Goal: Check status: Check status

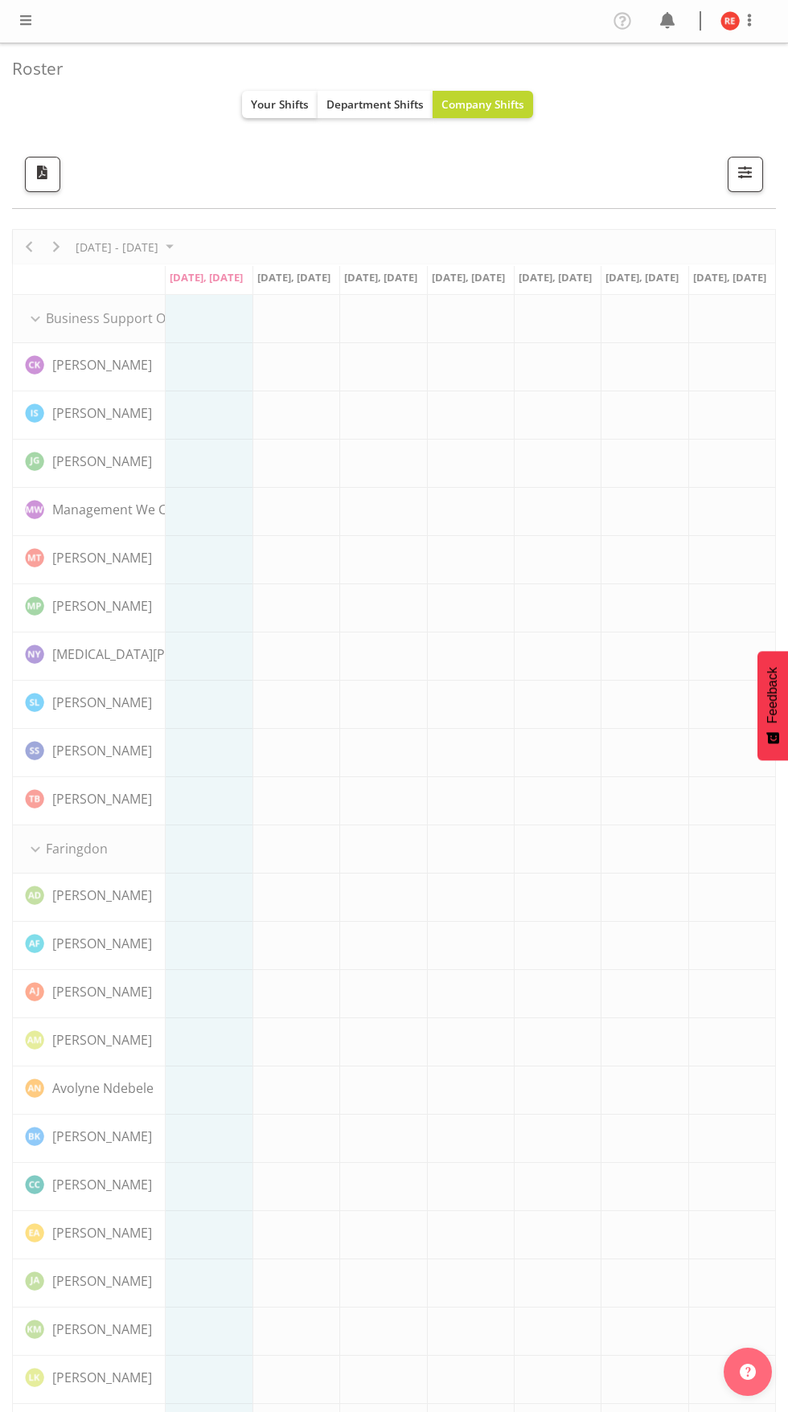
click at [259, 104] on span "Your Shifts" at bounding box center [280, 103] width 58 height 15
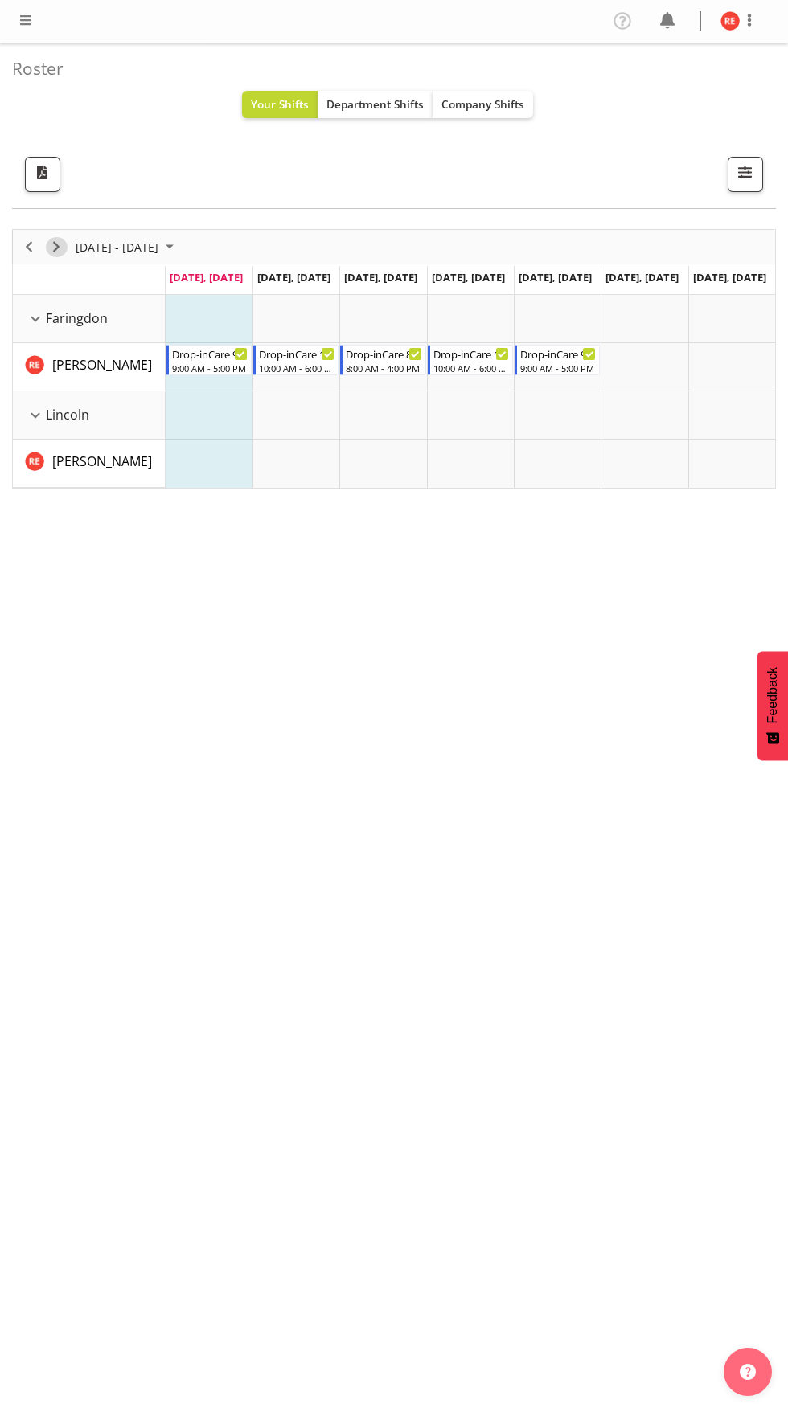
click at [56, 247] on span "Next" at bounding box center [56, 247] width 19 height 20
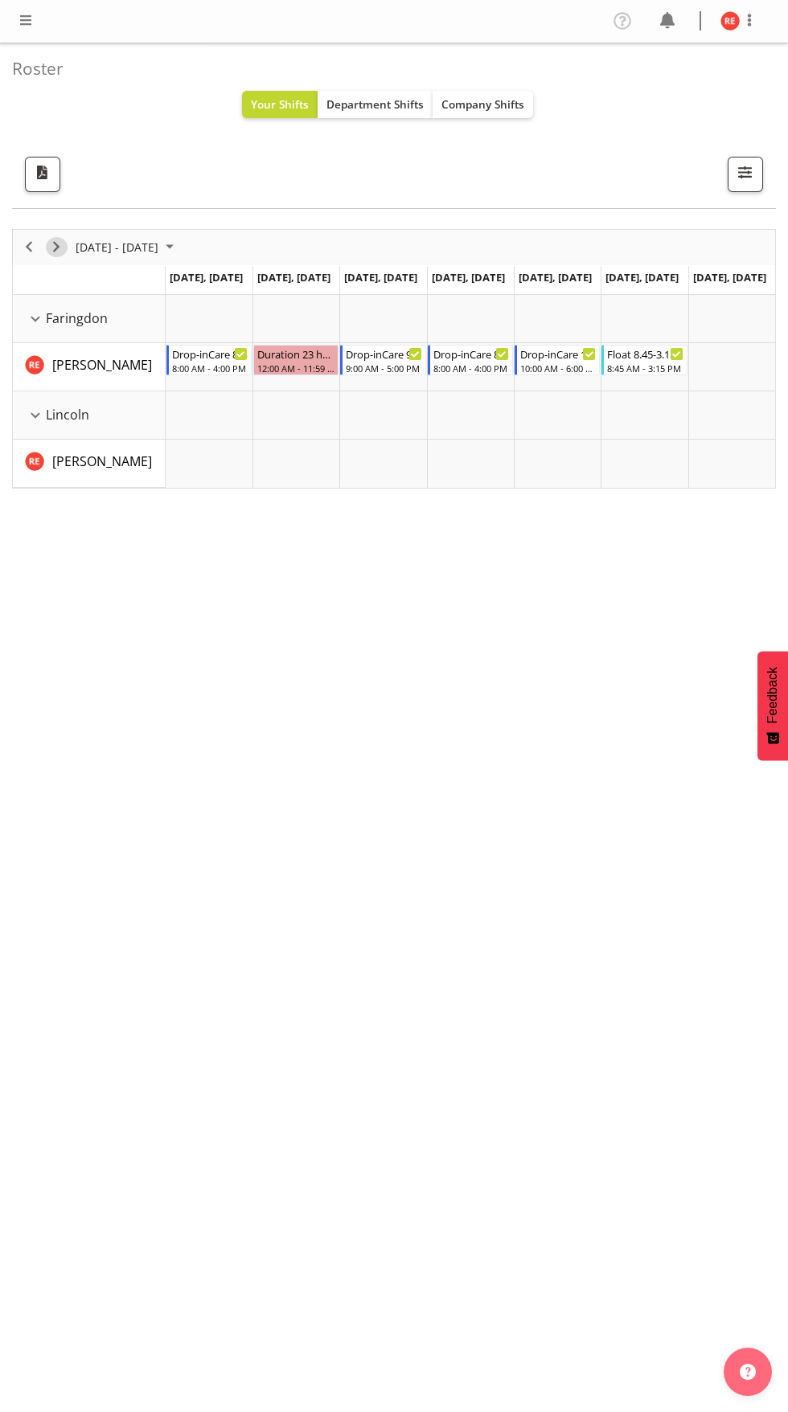
click at [61, 248] on span "Next" at bounding box center [56, 247] width 19 height 20
click at [27, 252] on span "Previous" at bounding box center [28, 247] width 19 height 20
click at [56, 249] on span "Next" at bounding box center [56, 247] width 19 height 20
click at [56, 247] on span "Next" at bounding box center [56, 247] width 19 height 20
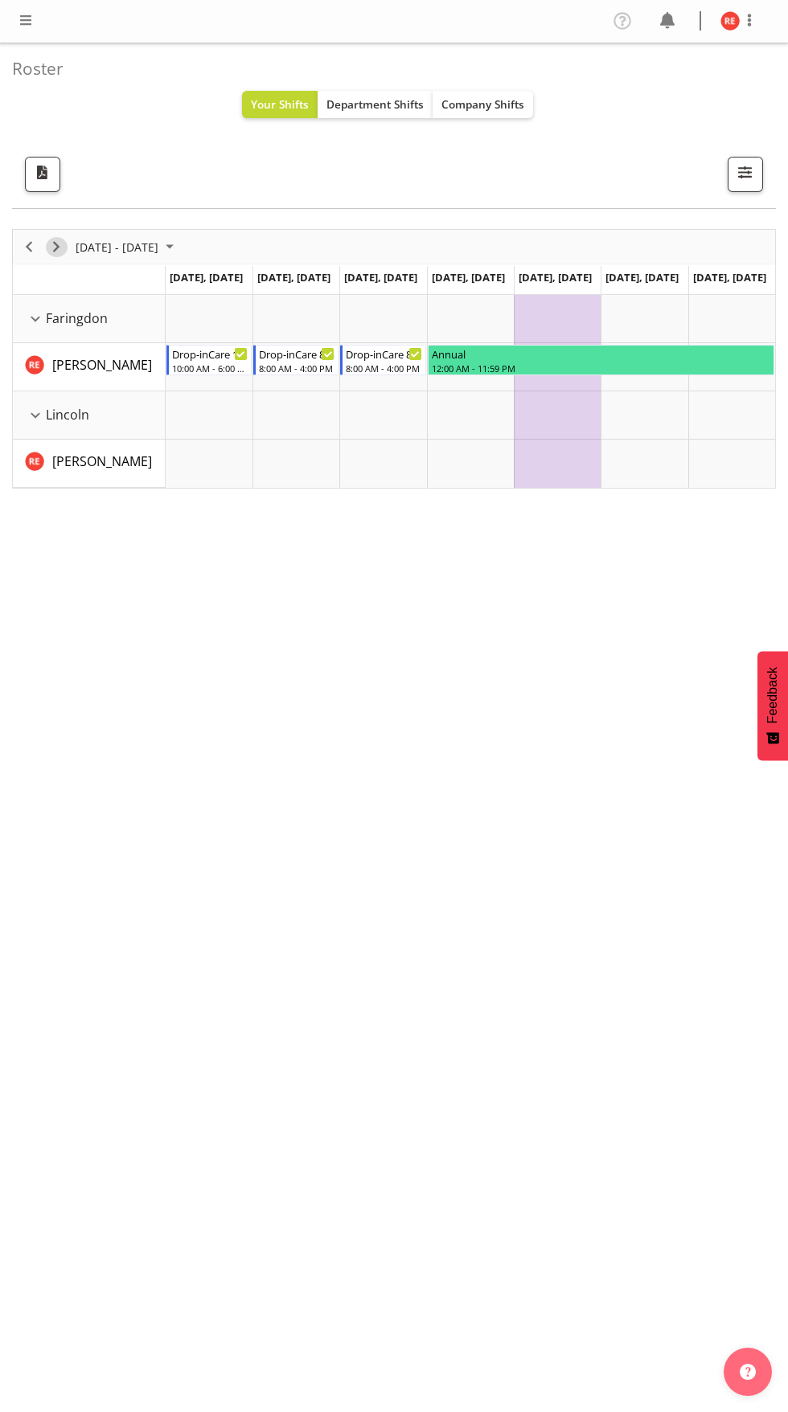
click at [61, 244] on span "Next" at bounding box center [56, 247] width 19 height 20
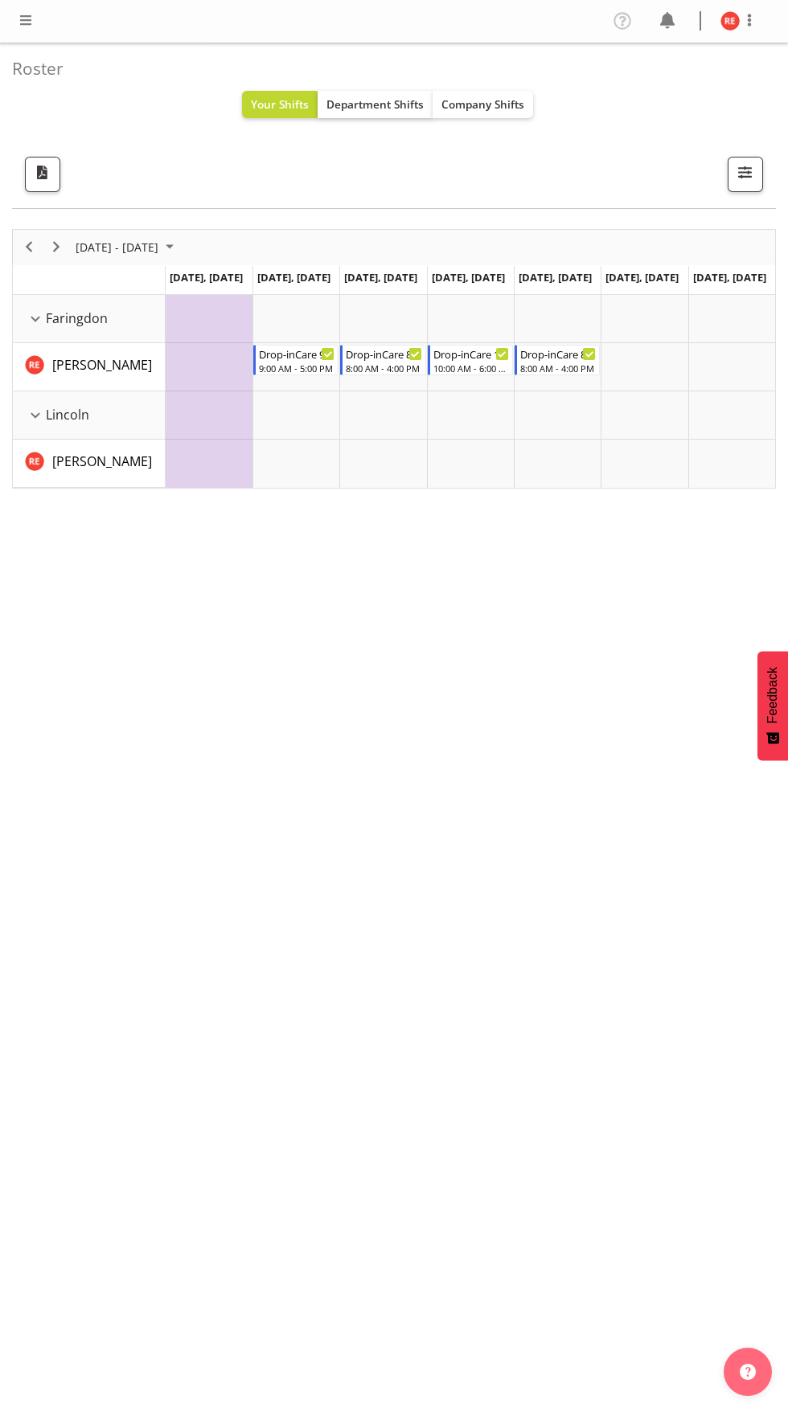
click at [386, 110] on span "Department Shifts" at bounding box center [374, 103] width 97 height 15
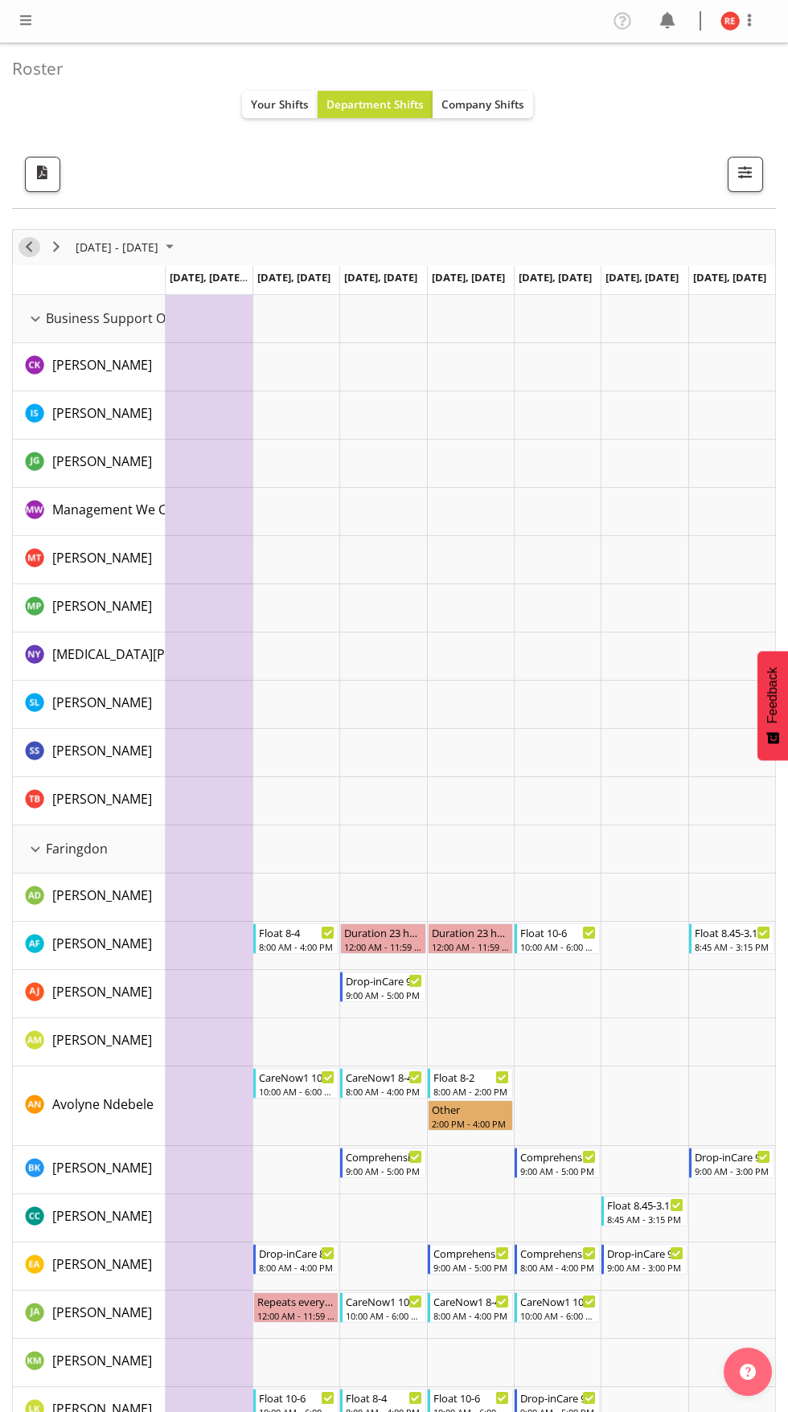
click at [29, 248] on span "Previous" at bounding box center [28, 247] width 19 height 20
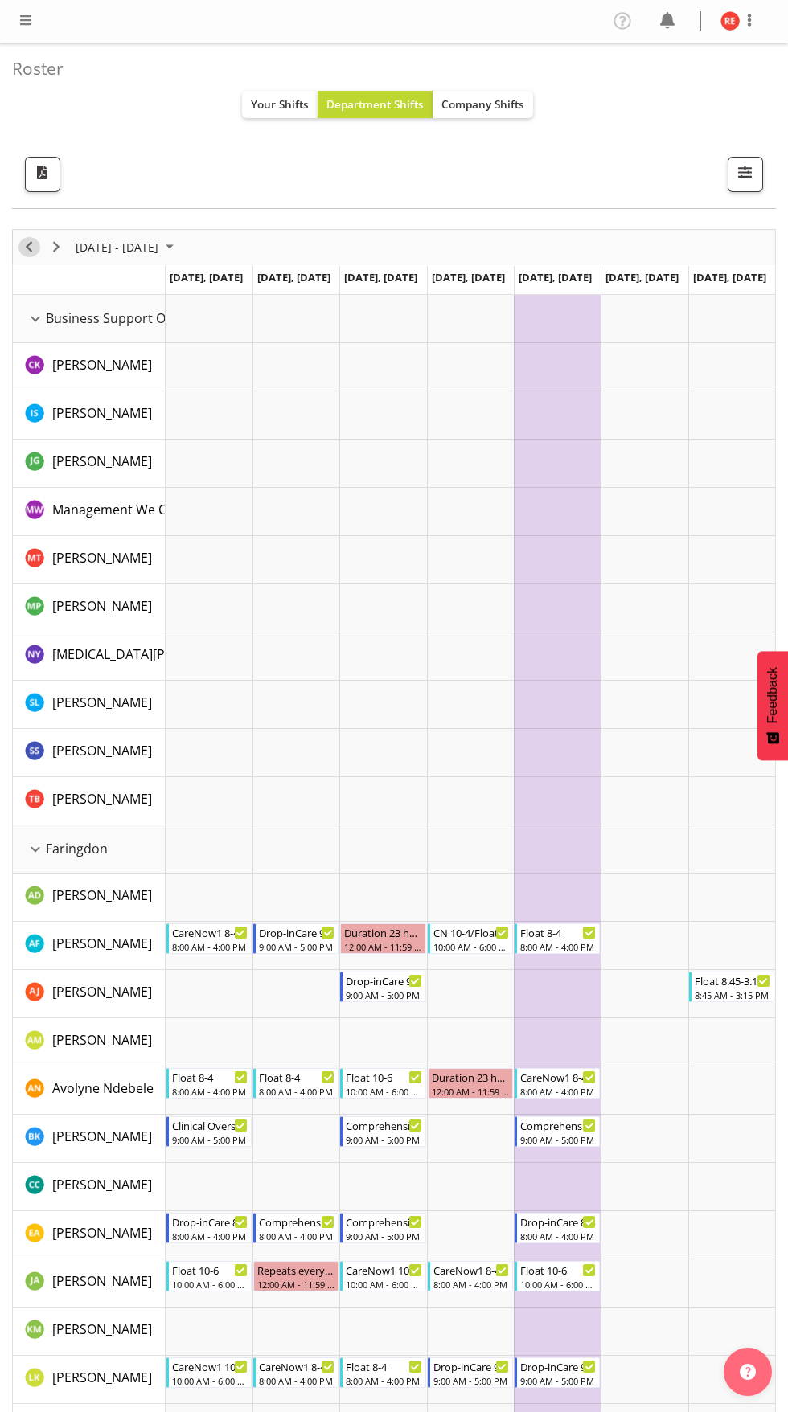
click at [34, 240] on span "Previous" at bounding box center [28, 247] width 19 height 20
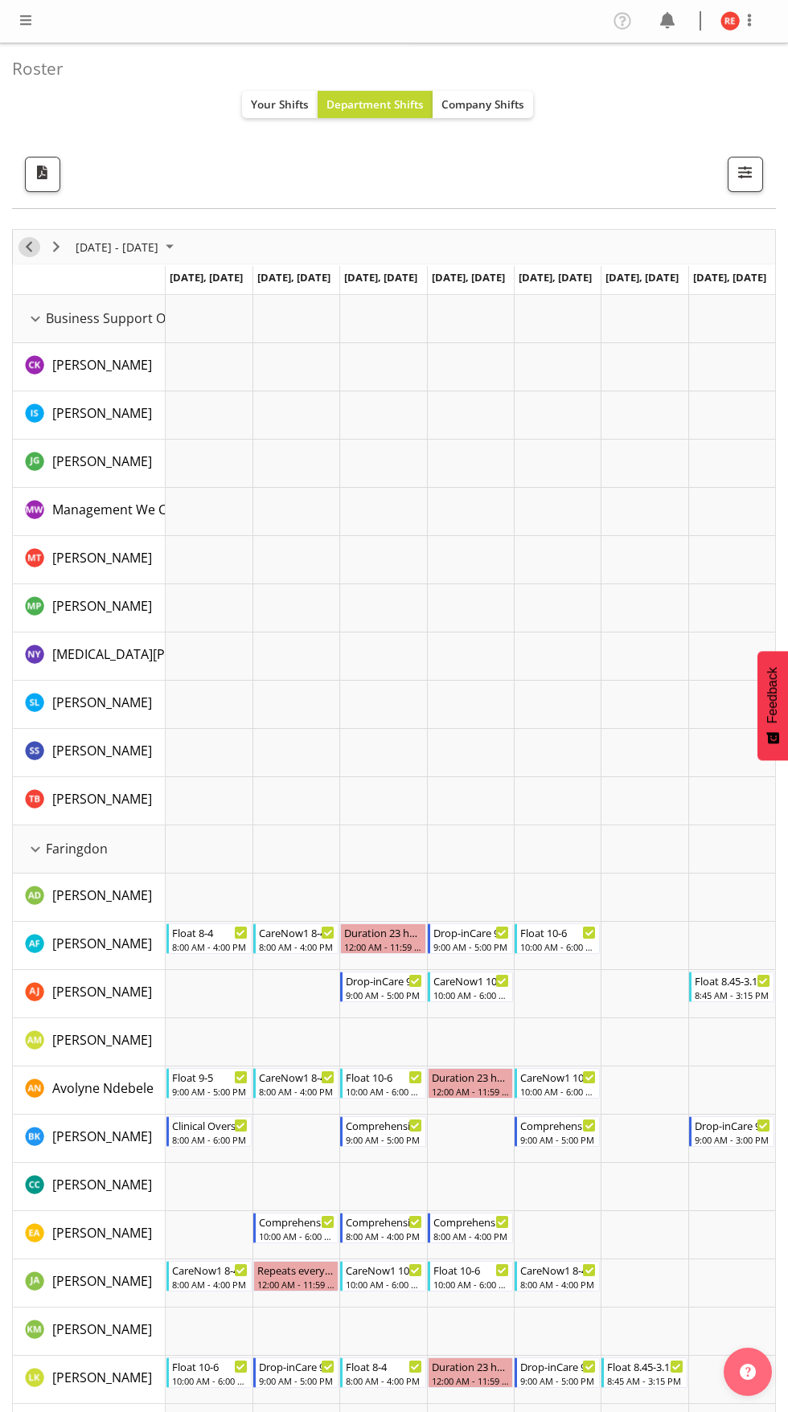
click at [30, 256] on span "Previous" at bounding box center [28, 247] width 19 height 20
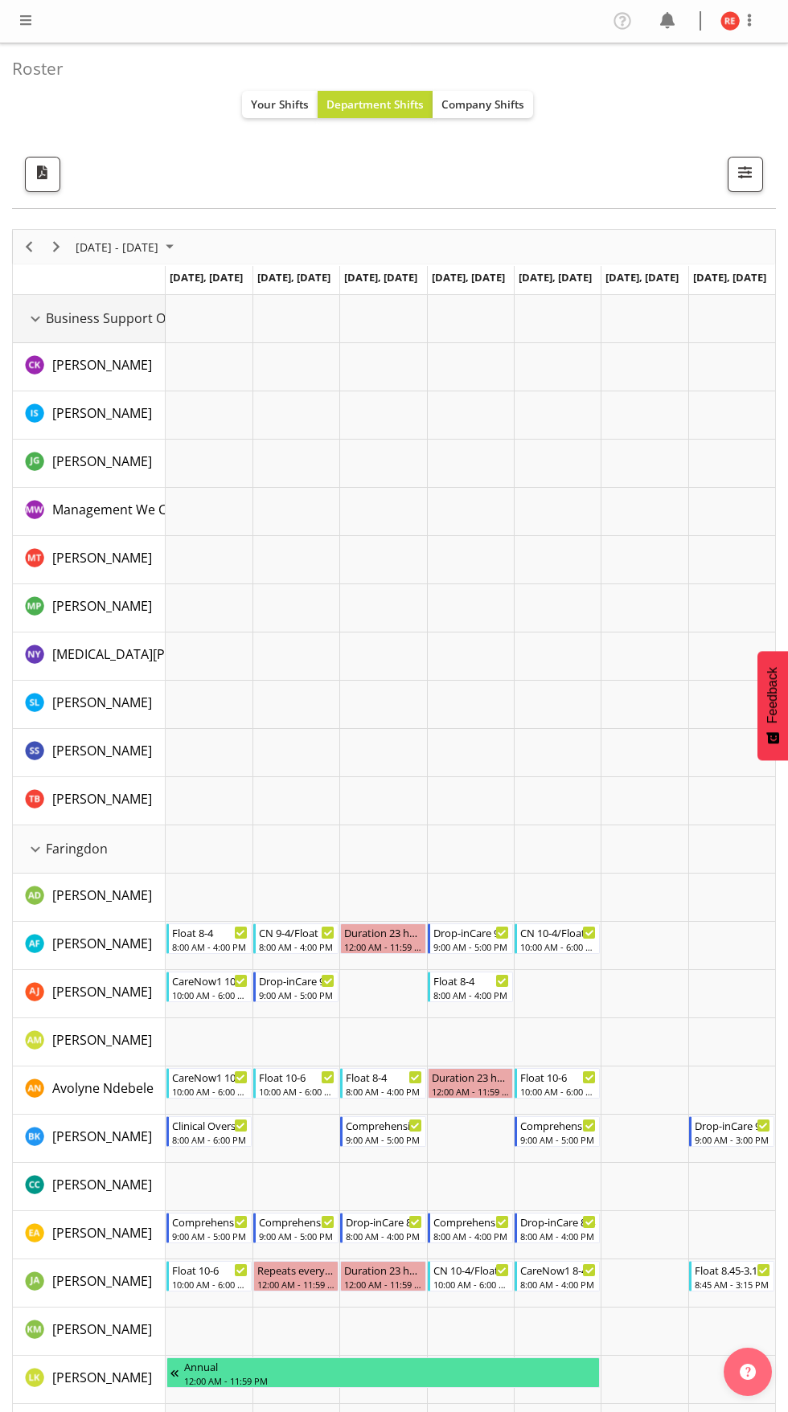
click at [35, 318] on div "Business Support Office resource" at bounding box center [35, 319] width 21 height 21
